Goal: Find specific page/section: Find specific page/section

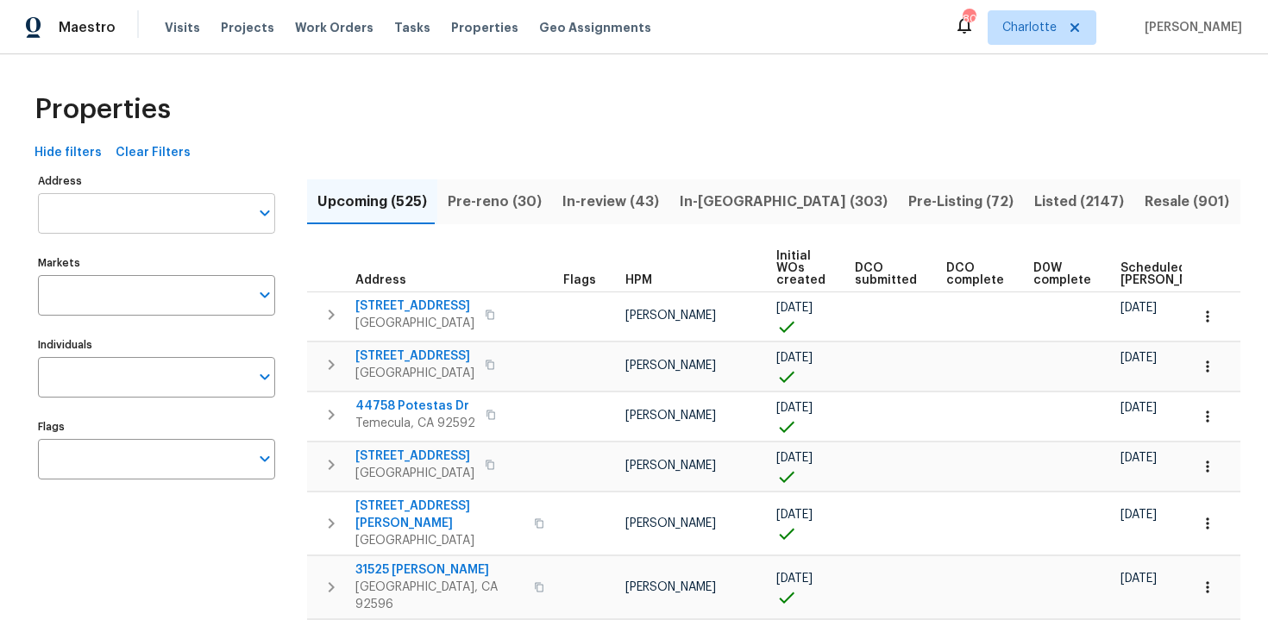
click at [135, 216] on input "Address" at bounding box center [143, 213] width 211 height 41
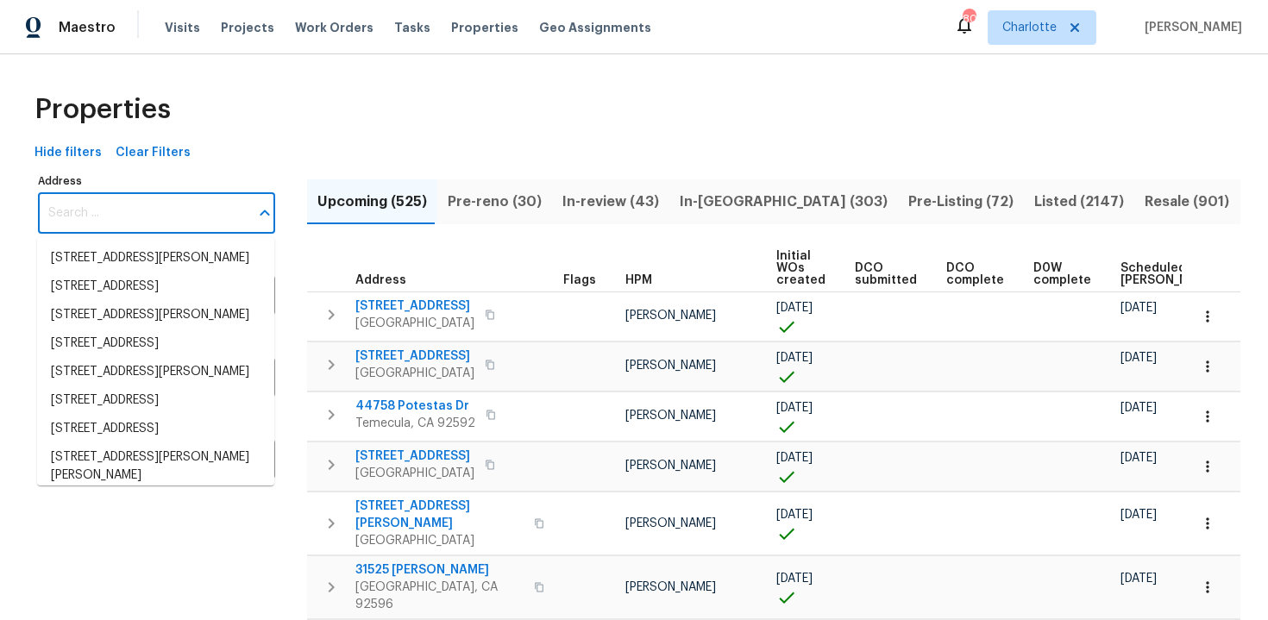
paste input "11930 NW 33rd St, Sunrise, FL 33323"
type input "11930 NW 33rd St, Sunrise, FL 33323"
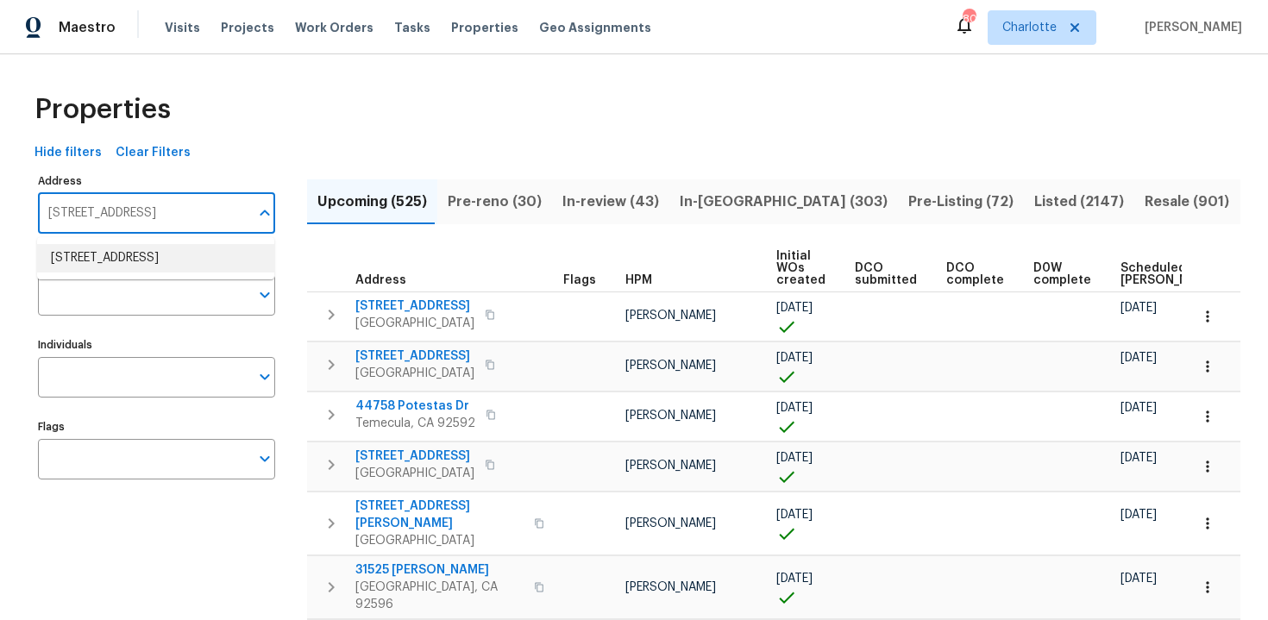
click at [148, 262] on li "11930 NW 33rd St Sunrise FL 33323" at bounding box center [155, 258] width 237 height 28
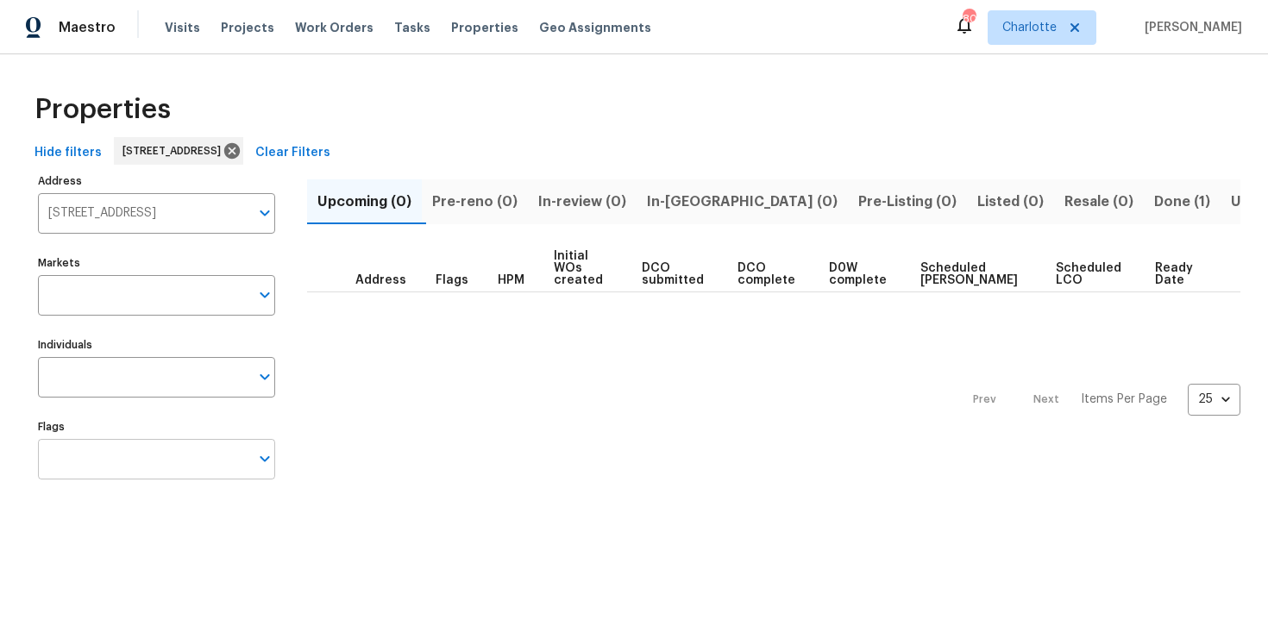
click at [127, 474] on input "Flags" at bounding box center [143, 459] width 211 height 41
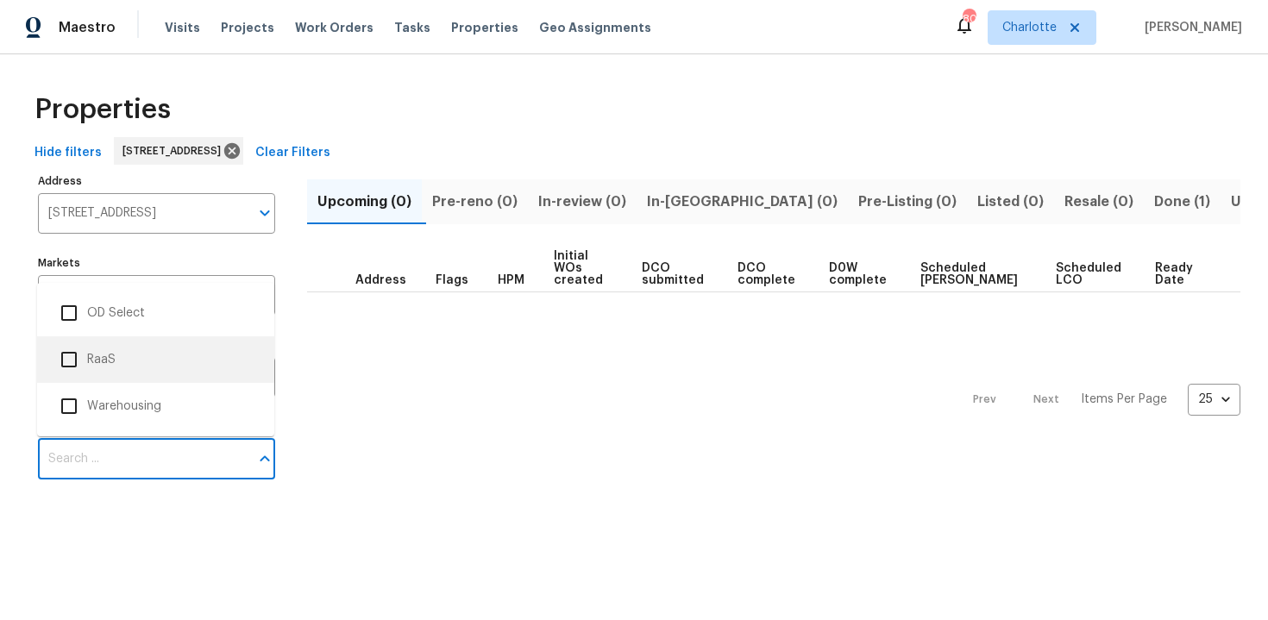
click at [102, 355] on li "RaaS" at bounding box center [156, 360] width 210 height 36
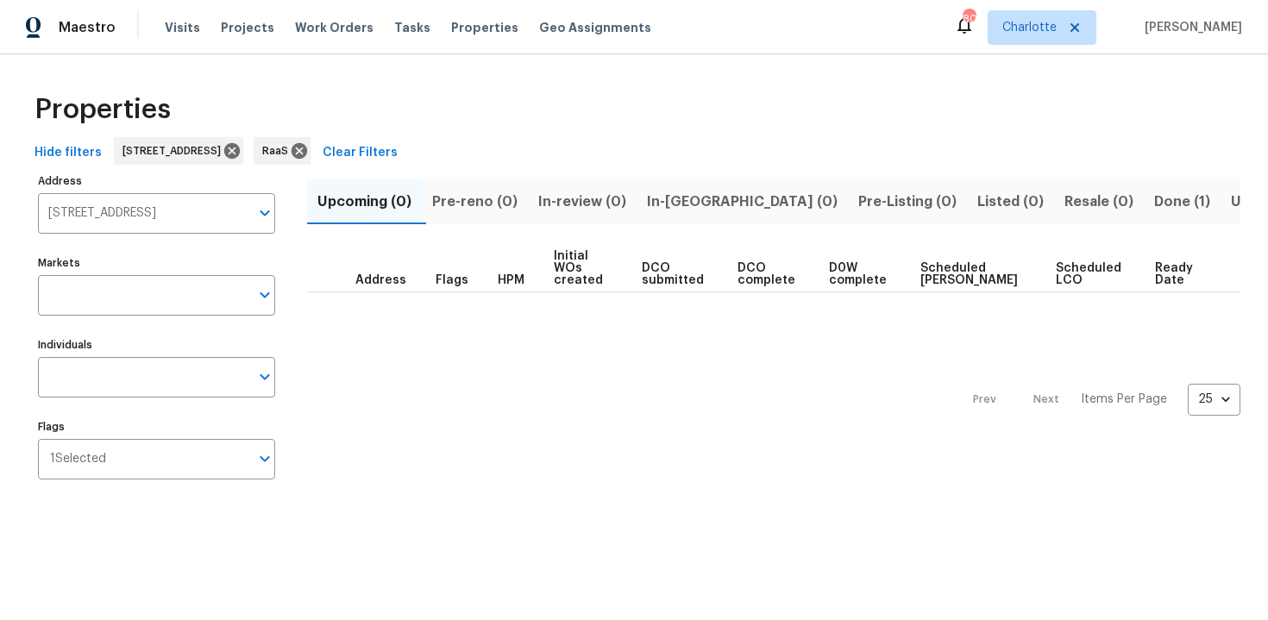
click at [1154, 205] on span "Done (1)" at bounding box center [1182, 202] width 56 height 24
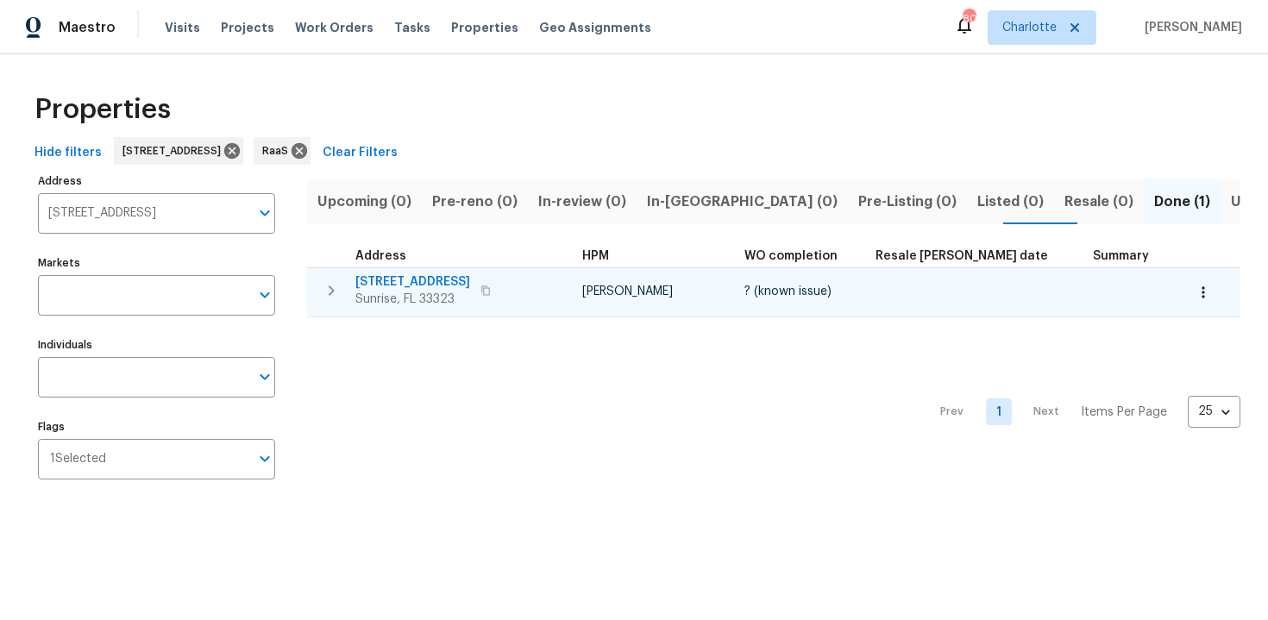
click at [510, 286] on div "11930 NW 33rd St Sunrise, FL 33323" at bounding box center [452, 290] width 194 height 35
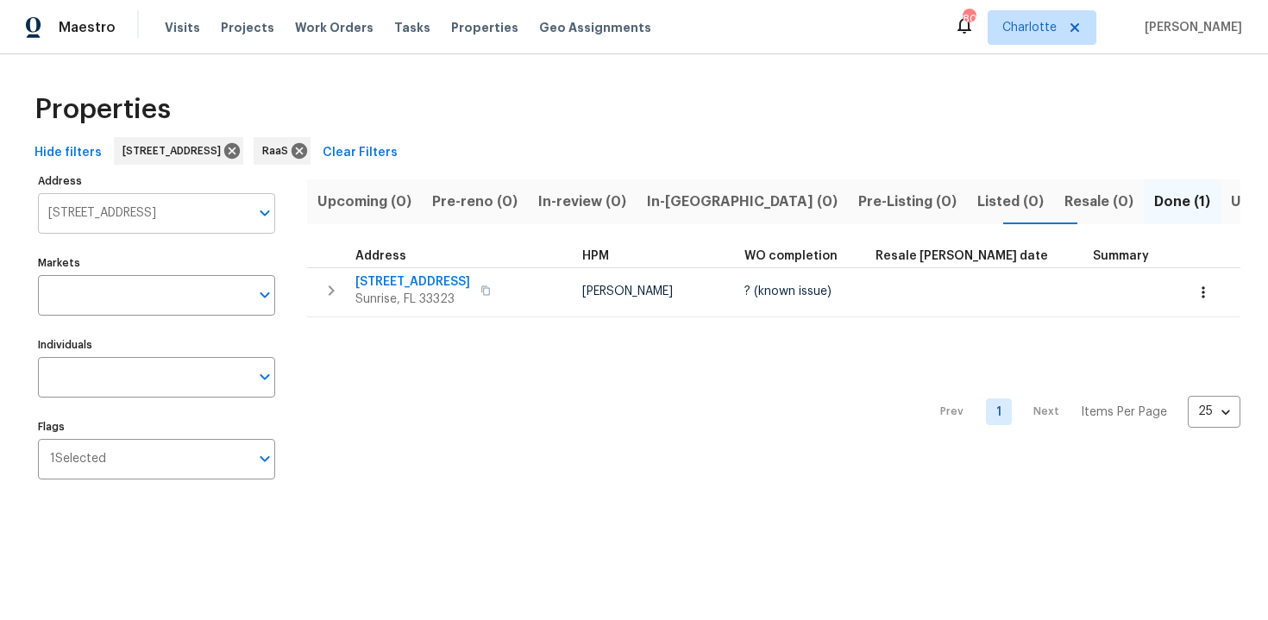
click at [195, 216] on input "11930 NW 33rd St Sunrise FL 33323" at bounding box center [143, 213] width 211 height 41
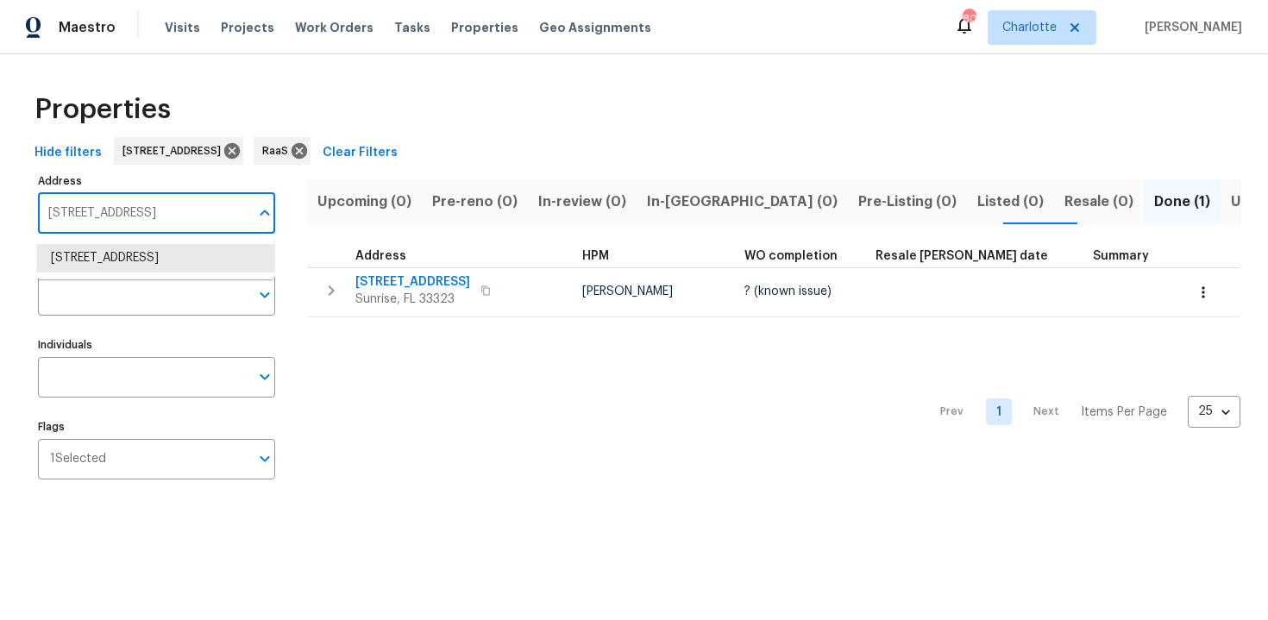
paste input "5845 Highway 92, Fairburn, GA 3021"
type input "5845 Highway 92, Fairburn, GA 30213"
click at [192, 263] on li "5845 Highway 92 Fairburn GA 30213" at bounding box center [155, 258] width 237 height 28
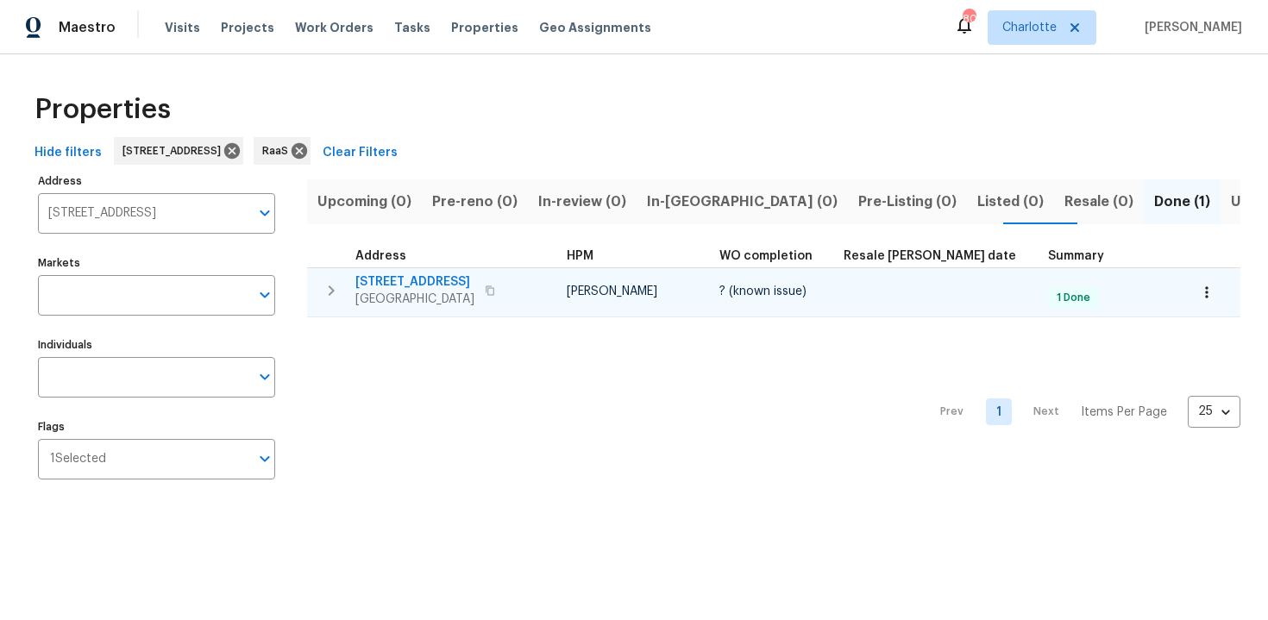
click at [530, 284] on div "5845 Highway 92 Fairburn, GA 30213" at bounding box center [452, 290] width 194 height 35
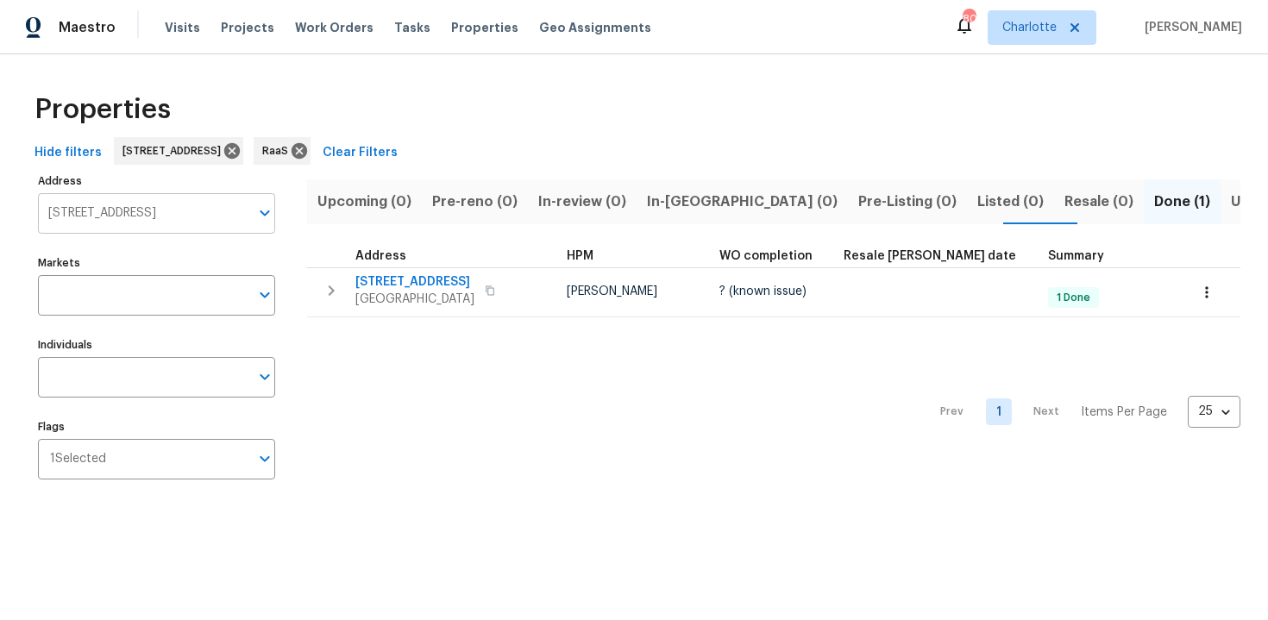
click at [116, 210] on input "5845 Highway 92 Fairburn GA 30213" at bounding box center [143, 213] width 211 height 41
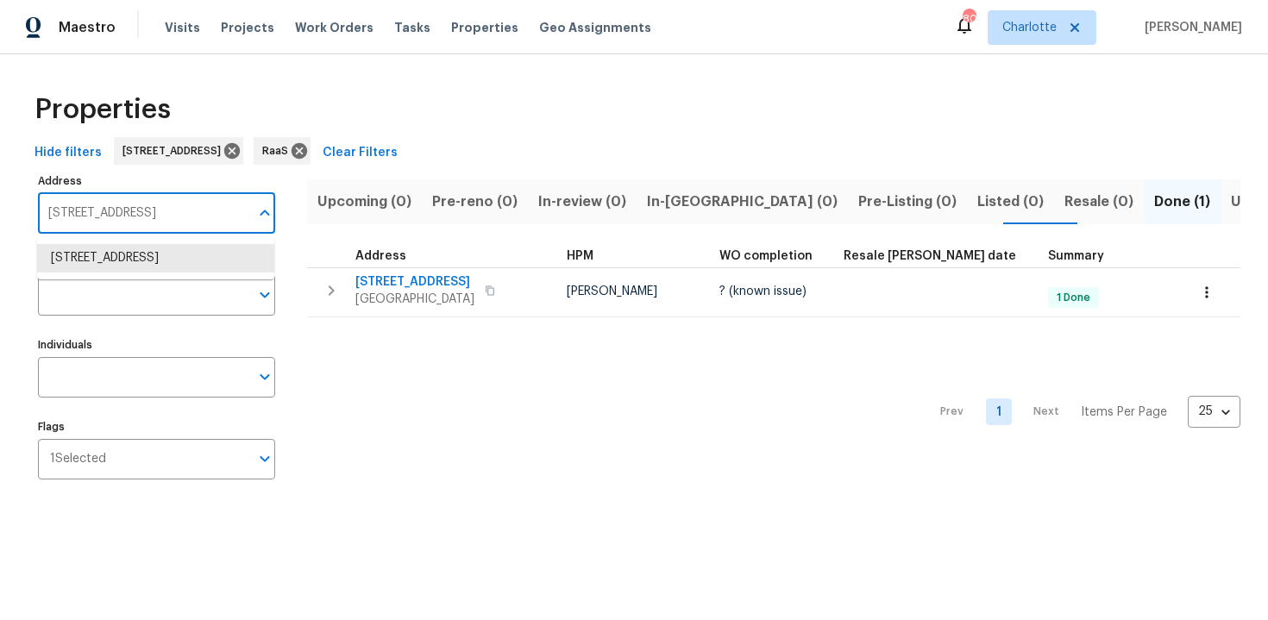
paste input "6342 Ethan Drive, Lake Worth. FL 33467"
type input "6342 Ethan"
click at [171, 257] on li "6342 Ethan Dr Lake Worth FL 33467" at bounding box center [155, 267] width 237 height 47
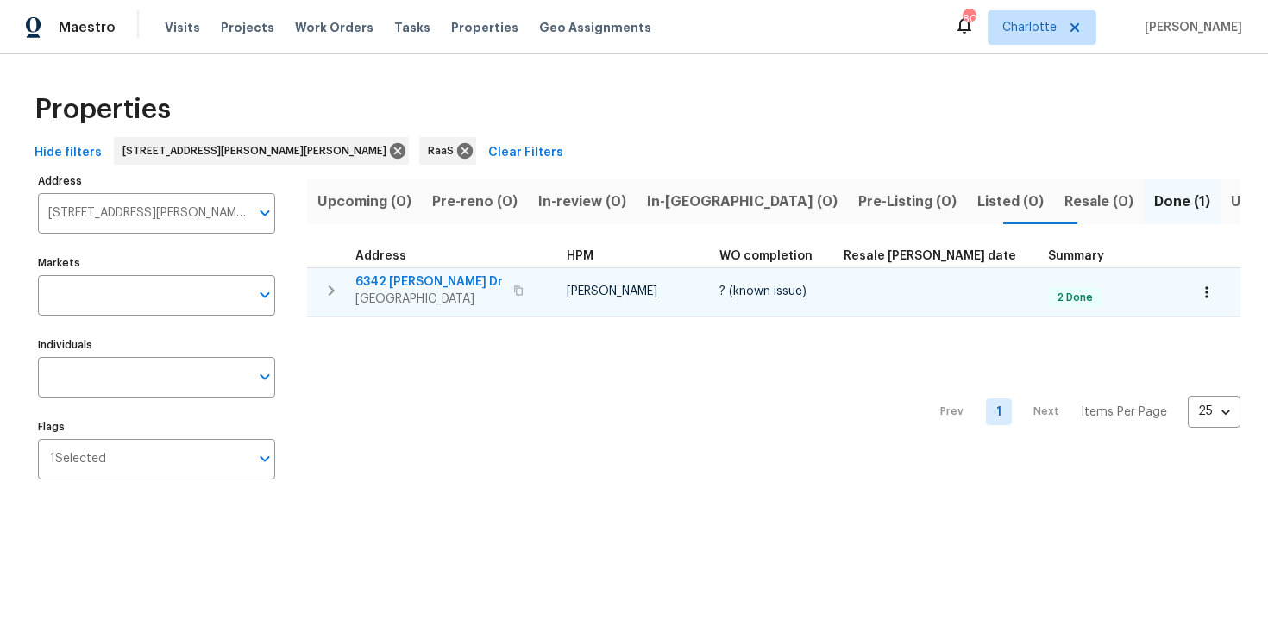
click at [530, 283] on div "6342 Ethan Dr Lake Worth, FL 33467" at bounding box center [452, 290] width 194 height 35
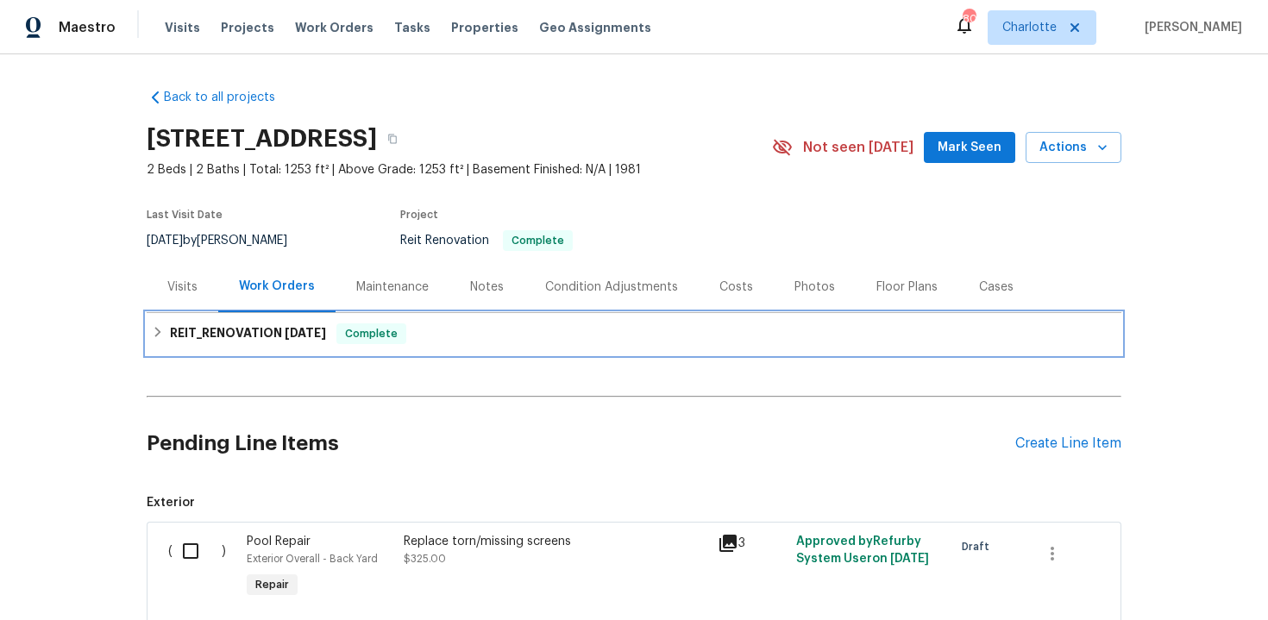
click at [661, 333] on div "REIT_RENOVATION 9/3/25 Complete" at bounding box center [634, 333] width 964 height 21
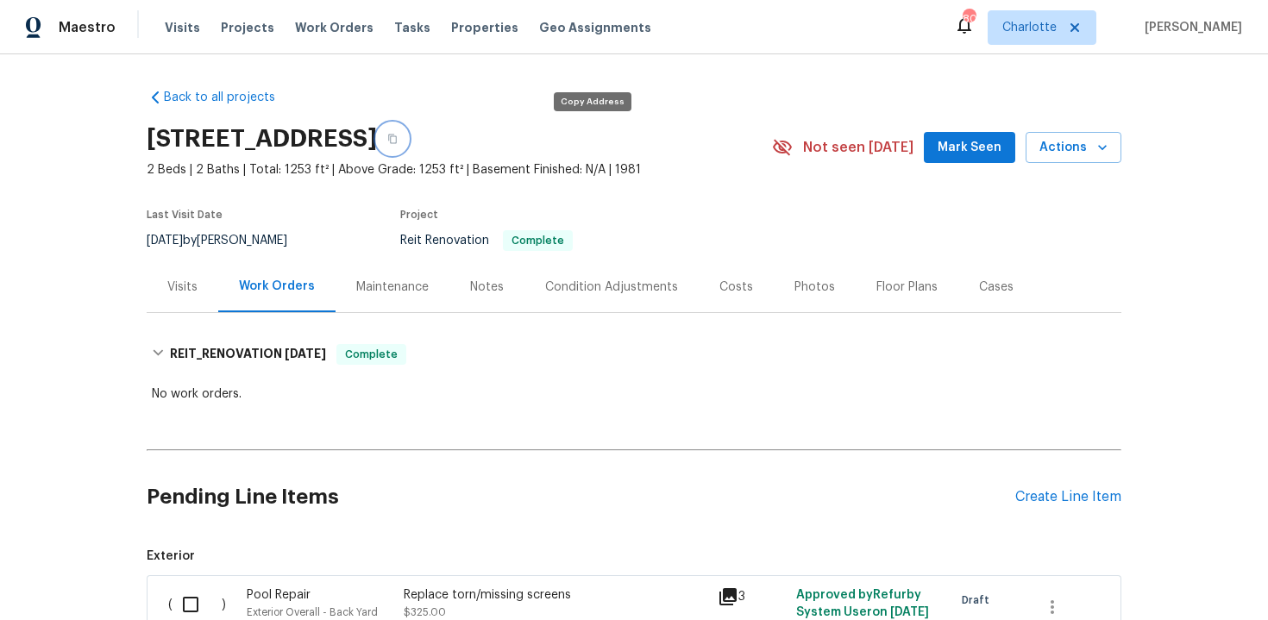
click at [397, 135] on icon "button" at bounding box center [392, 139] width 9 height 9
click at [398, 141] on icon "button" at bounding box center [392, 139] width 10 height 10
click at [398, 137] on icon "button" at bounding box center [392, 139] width 10 height 10
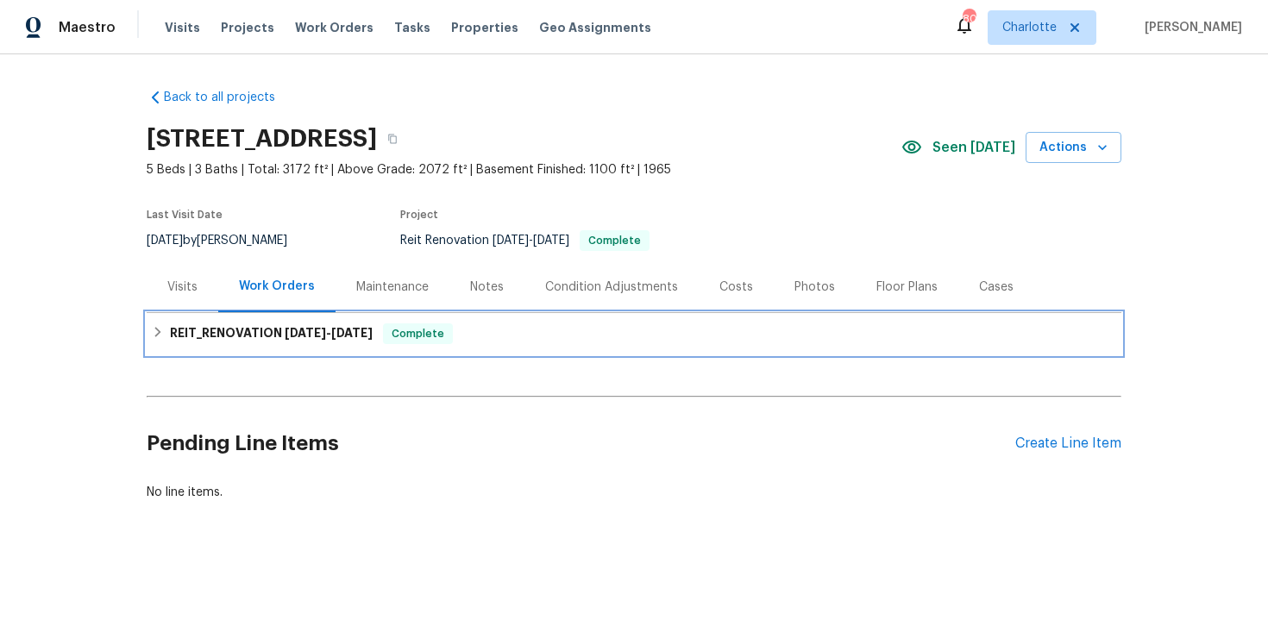
click at [479, 321] on div "REIT_RENOVATION 8/1/25 - 8/5/25 Complete" at bounding box center [634, 333] width 975 height 41
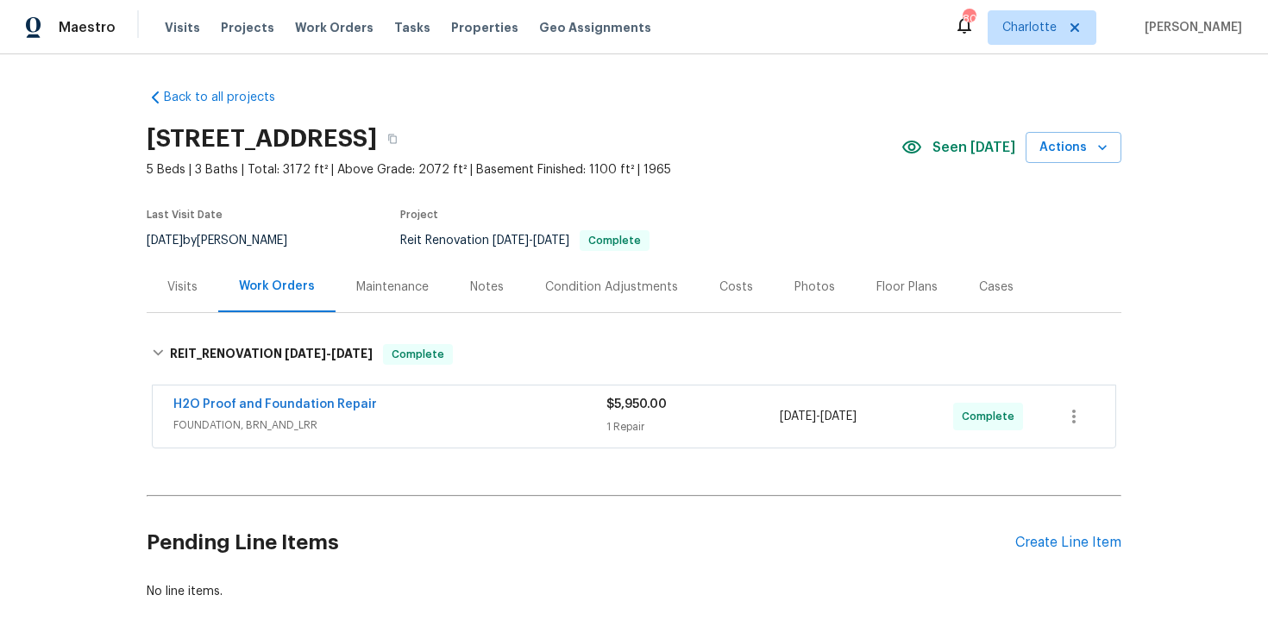
click at [731, 290] on div "Costs" at bounding box center [736, 287] width 34 height 17
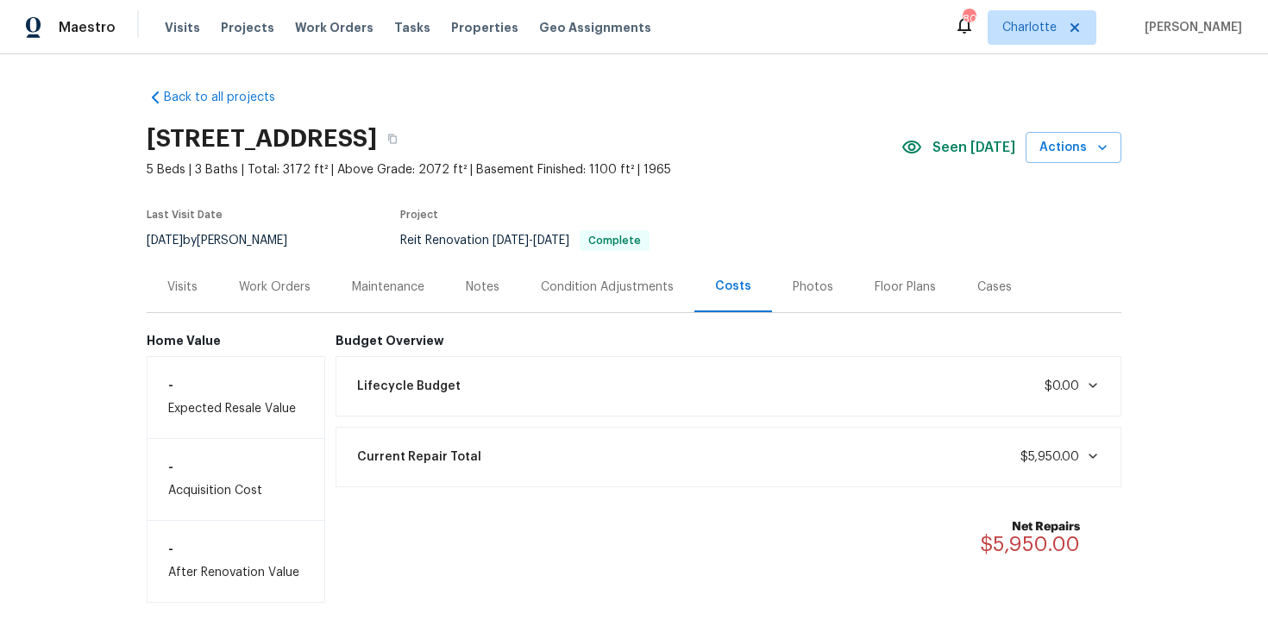
click at [280, 293] on div "Work Orders" at bounding box center [275, 287] width 72 height 17
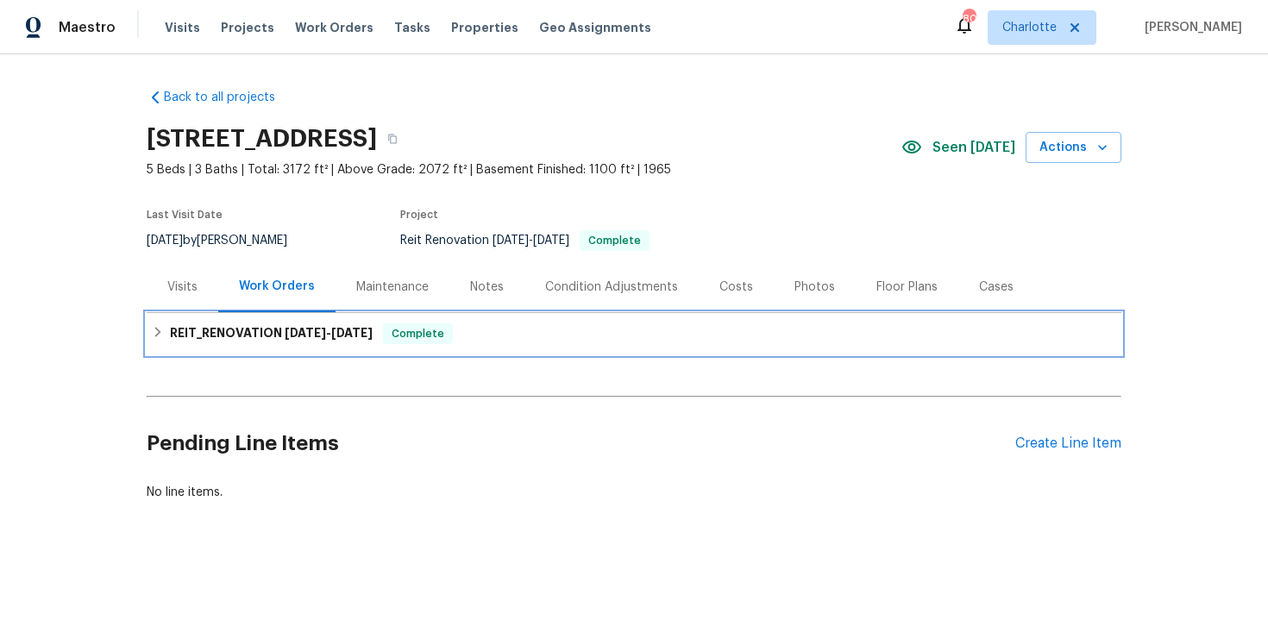
click at [584, 334] on div "REIT_RENOVATION 8/1/25 - 8/5/25 Complete" at bounding box center [634, 333] width 964 height 21
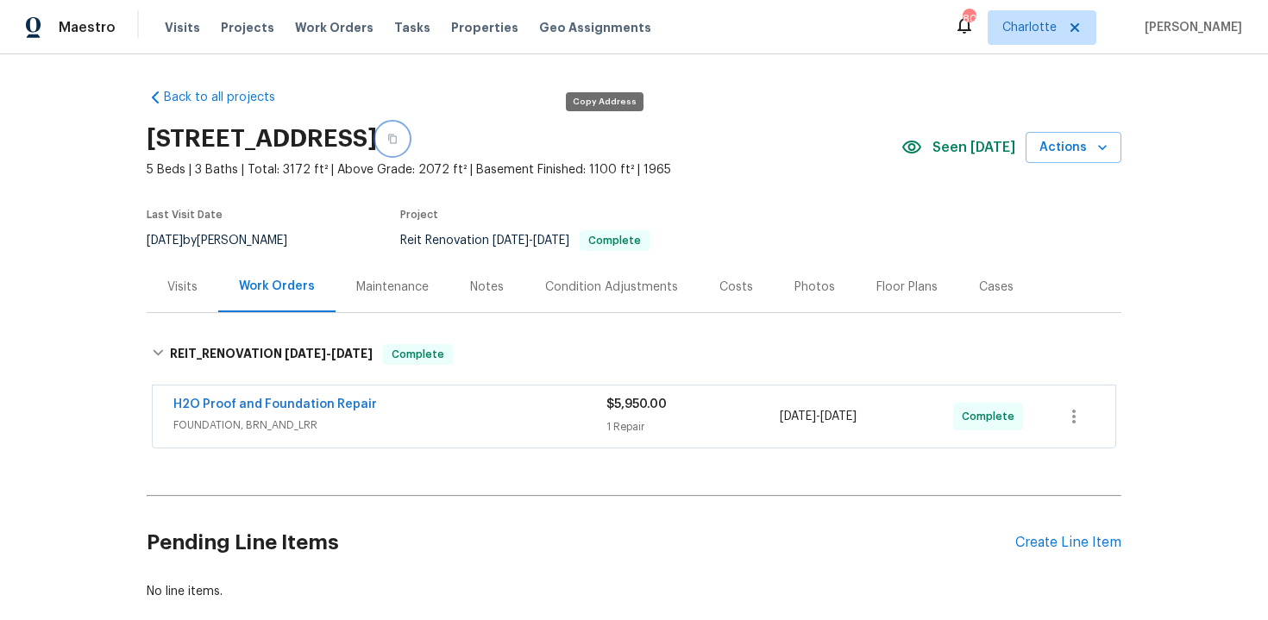
click at [398, 135] on icon "button" at bounding box center [392, 139] width 10 height 10
click at [397, 135] on icon "button" at bounding box center [392, 139] width 9 height 9
click at [398, 140] on icon "button" at bounding box center [392, 139] width 10 height 10
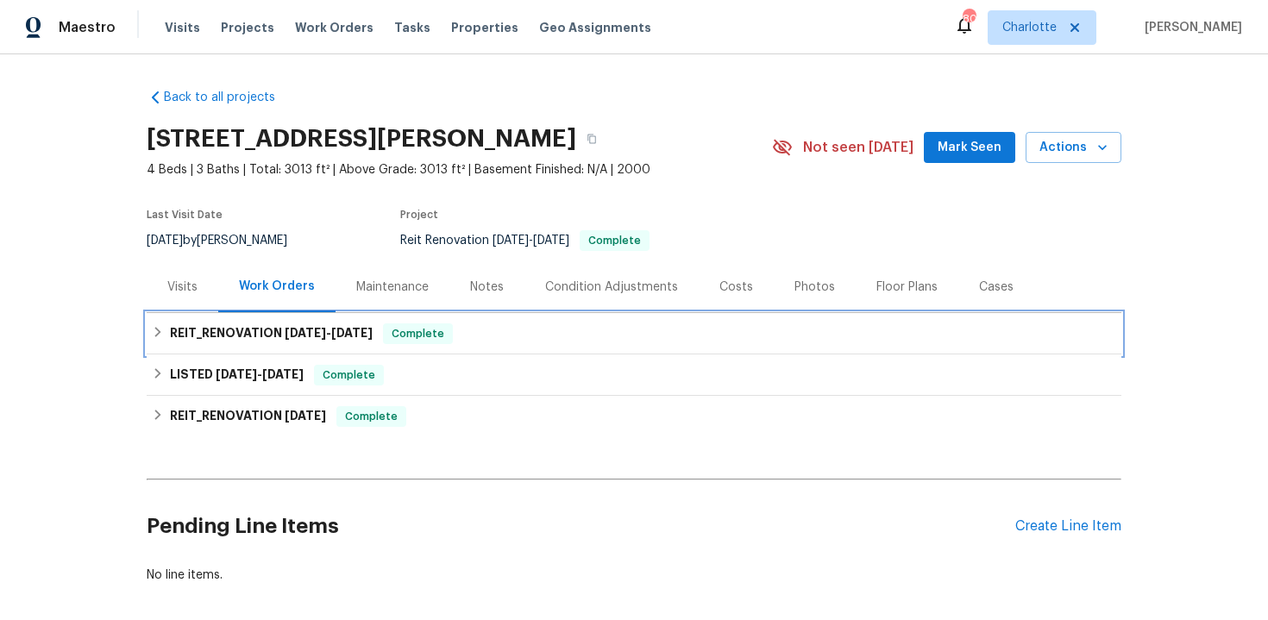
click at [640, 342] on div "REIT_RENOVATION [DATE] - [DATE] Complete" at bounding box center [634, 333] width 964 height 21
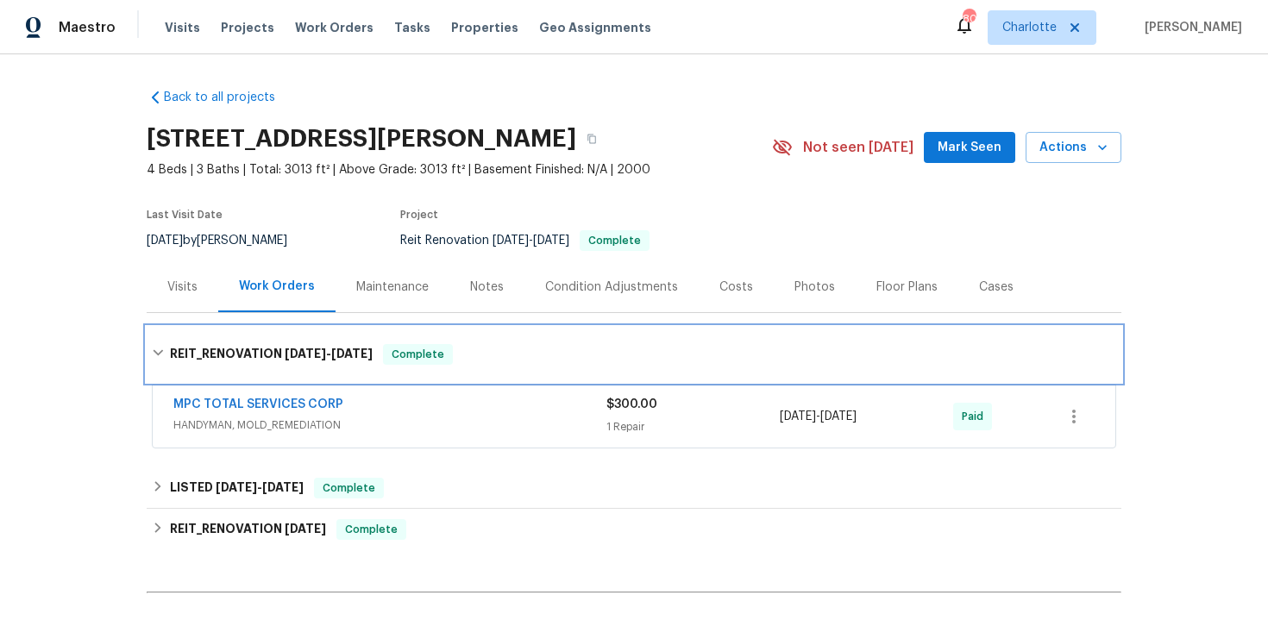
click at [702, 342] on div "REIT_RENOVATION [DATE] - [DATE] Complete" at bounding box center [634, 354] width 975 height 55
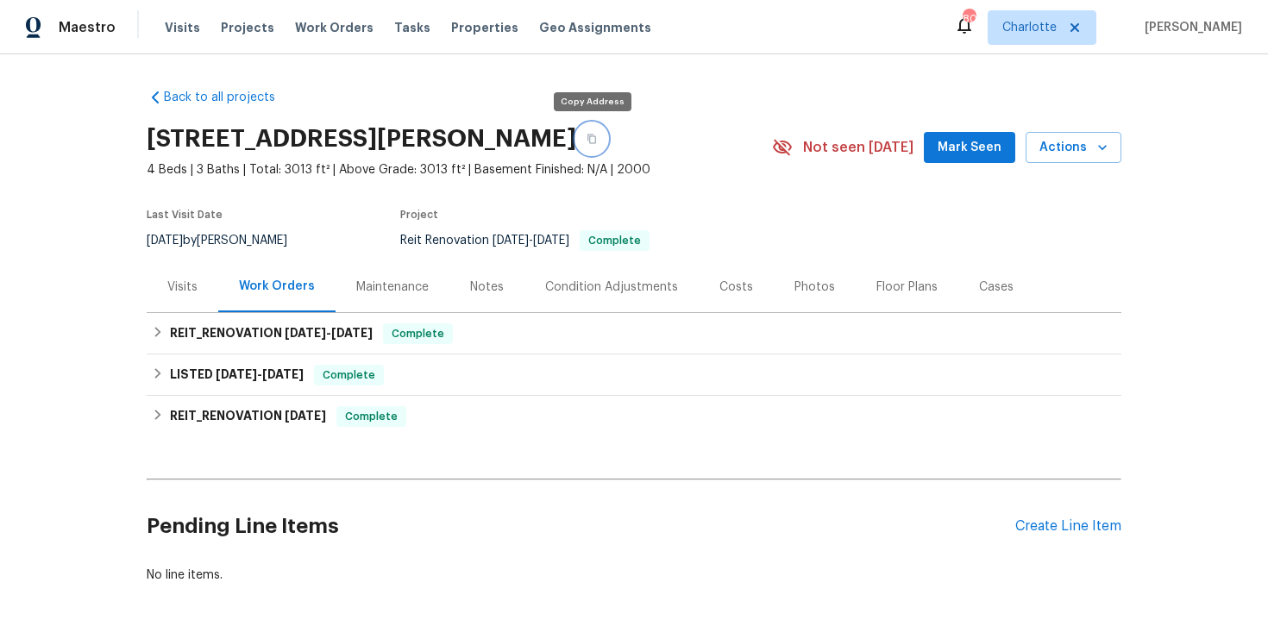
click at [589, 141] on icon "button" at bounding box center [592, 139] width 10 height 10
click at [592, 137] on icon "button" at bounding box center [592, 139] width 10 height 10
